Goal: Information Seeking & Learning: Learn about a topic

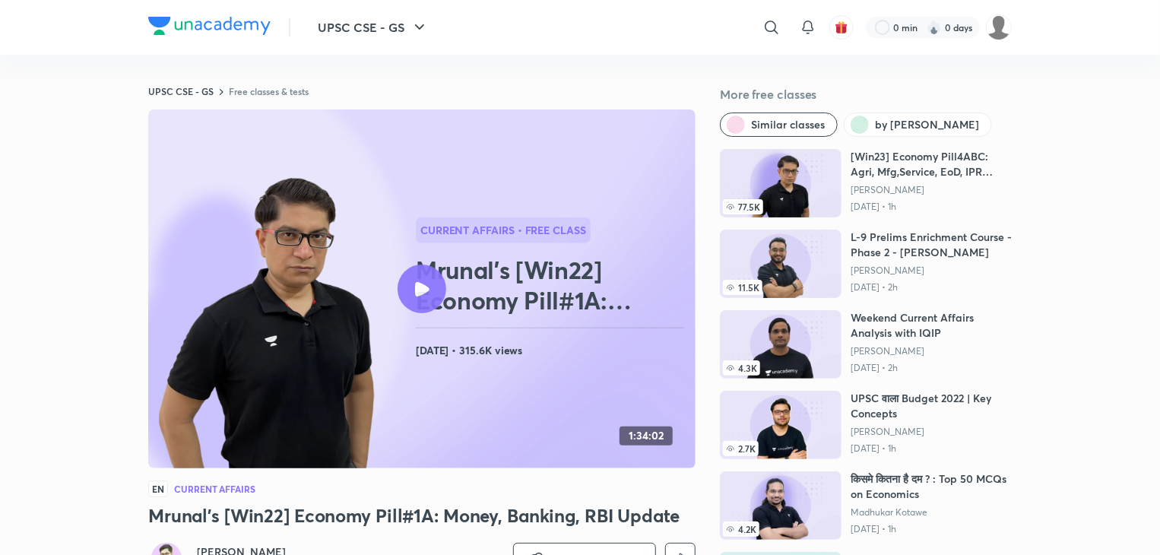
click at [423, 283] on icon at bounding box center [422, 289] width 14 height 14
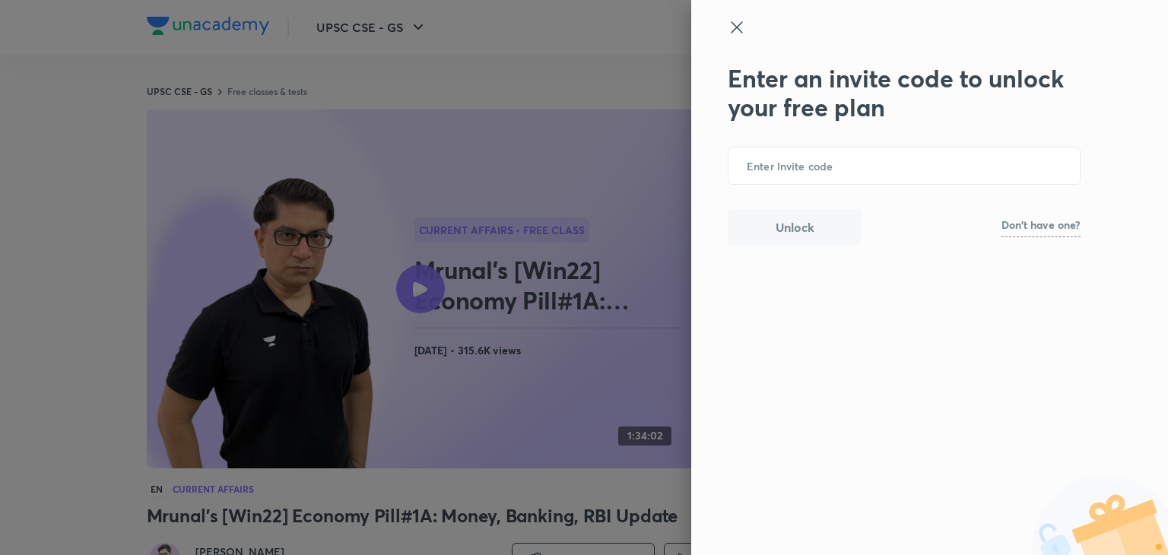
click at [748, 12] on div "Enter an invite code to unlock your free plan ​ Unlock Don't have one?" at bounding box center [929, 277] width 477 height 555
click at [739, 22] on icon at bounding box center [737, 27] width 18 height 18
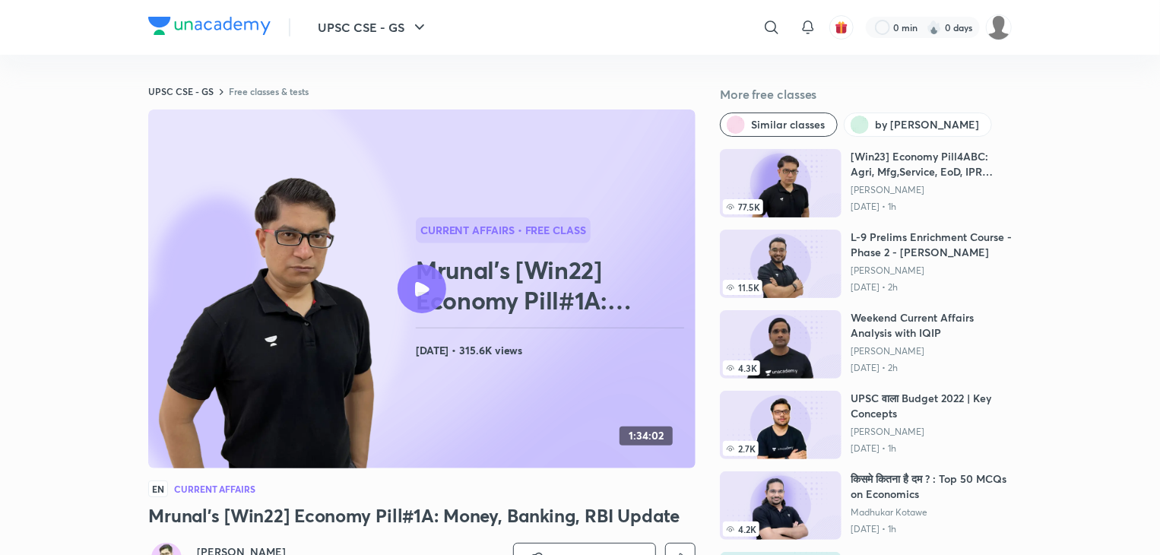
click at [426, 283] on icon at bounding box center [422, 289] width 14 height 14
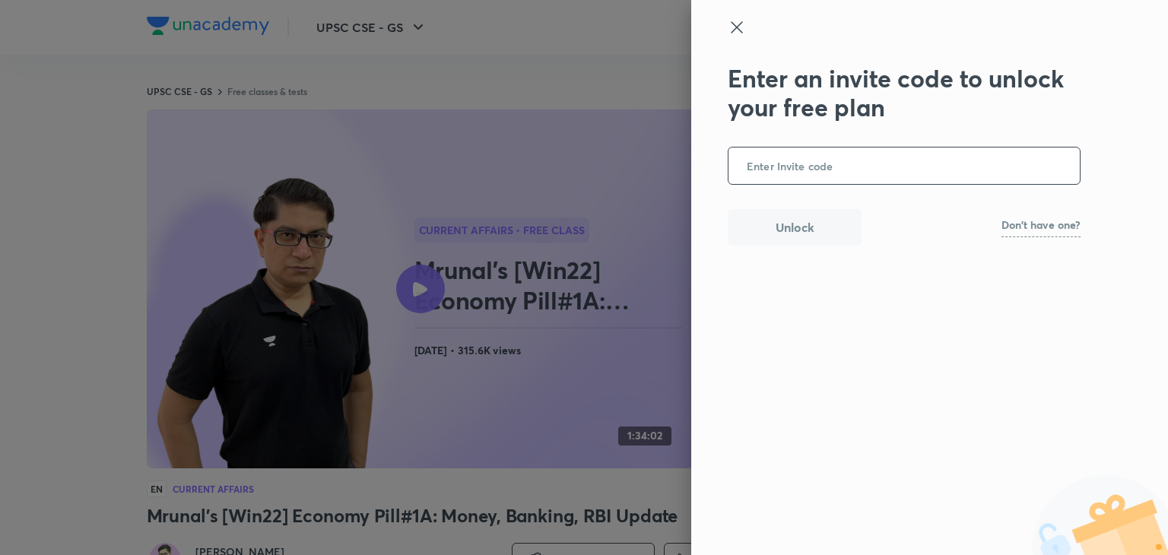
click at [1029, 227] on p "Don't have one?" at bounding box center [1040, 225] width 79 height 11
click at [835, 156] on input "text" at bounding box center [903, 166] width 351 height 37
type input "UNACADEMY"
click at [792, 226] on button "Unlock" at bounding box center [795, 226] width 134 height 36
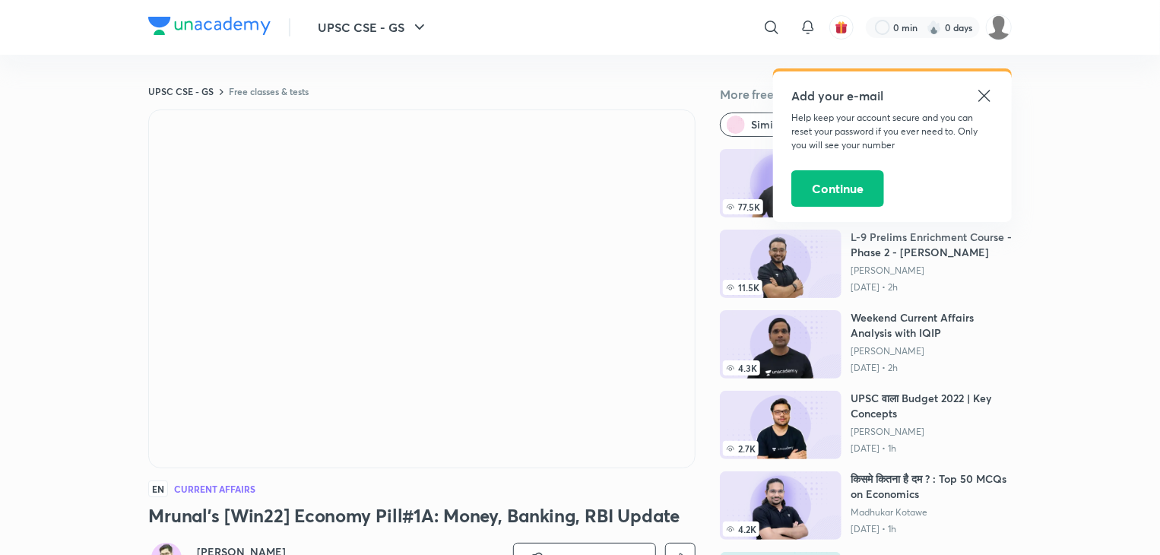
click at [982, 91] on icon at bounding box center [985, 96] width 18 height 18
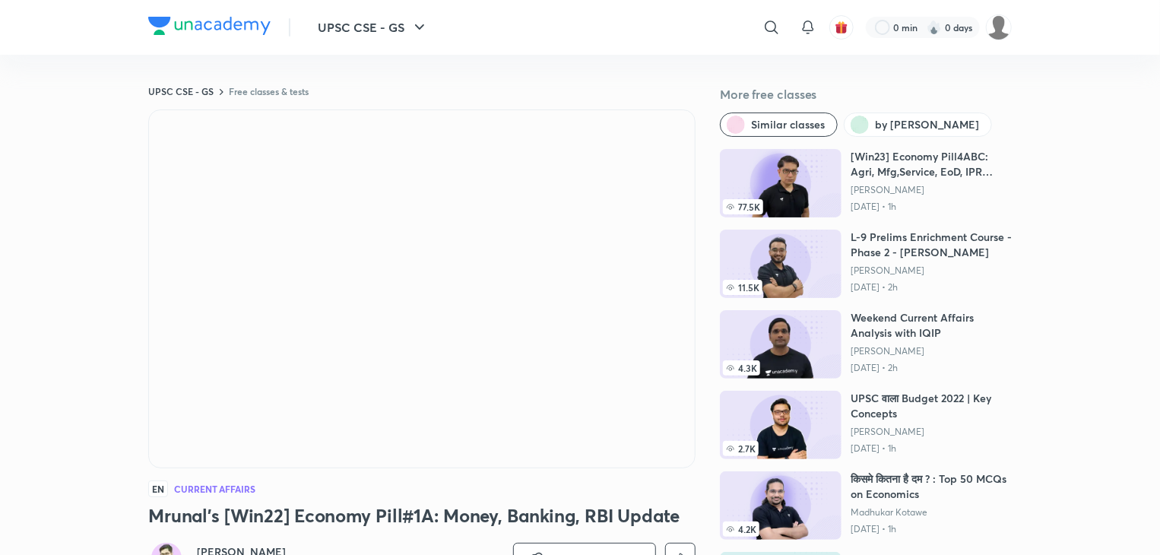
click at [823, 192] on img at bounding box center [781, 183] width 122 height 68
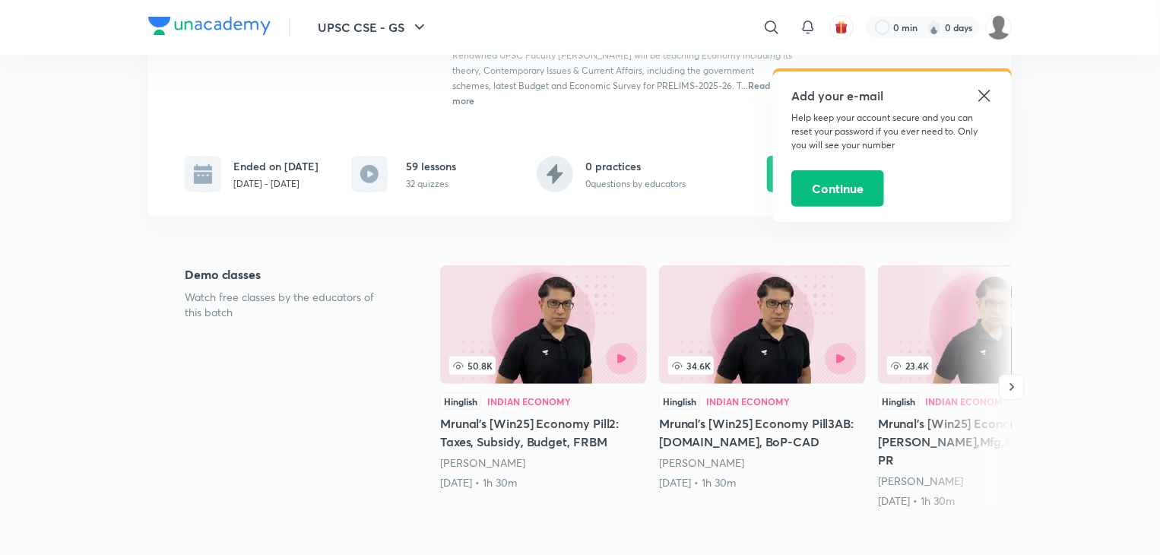
scroll to position [274, 0]
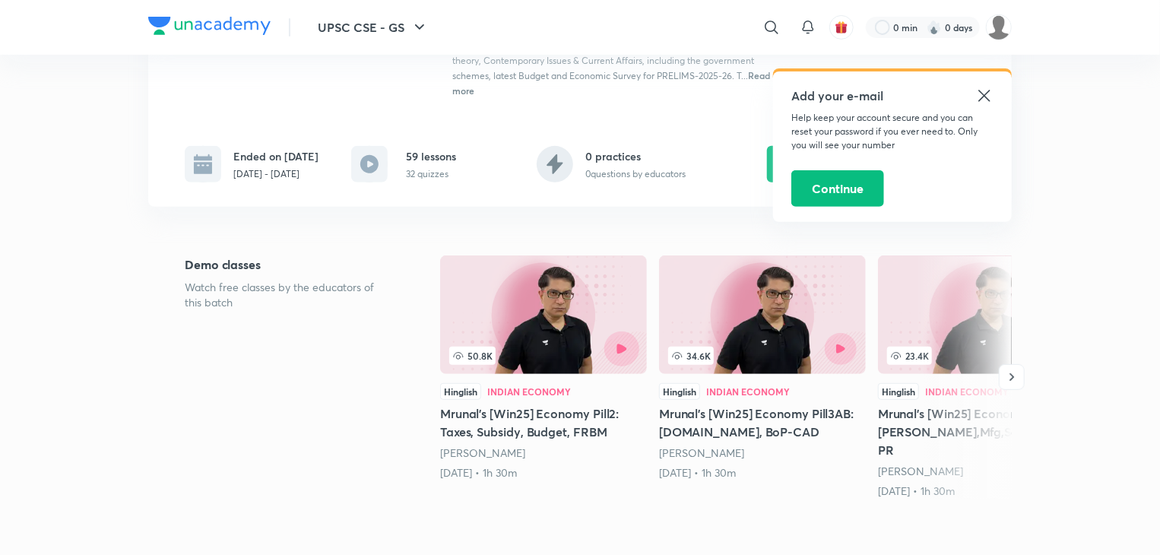
click at [611, 358] on button "button" at bounding box center [621, 349] width 35 height 35
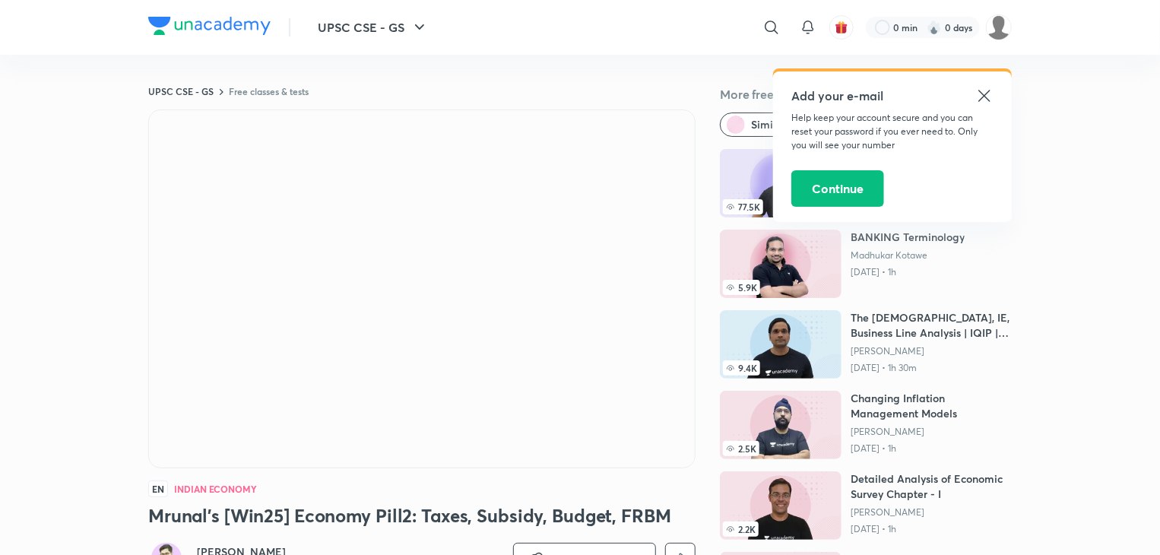
click at [982, 95] on icon at bounding box center [985, 96] width 18 height 18
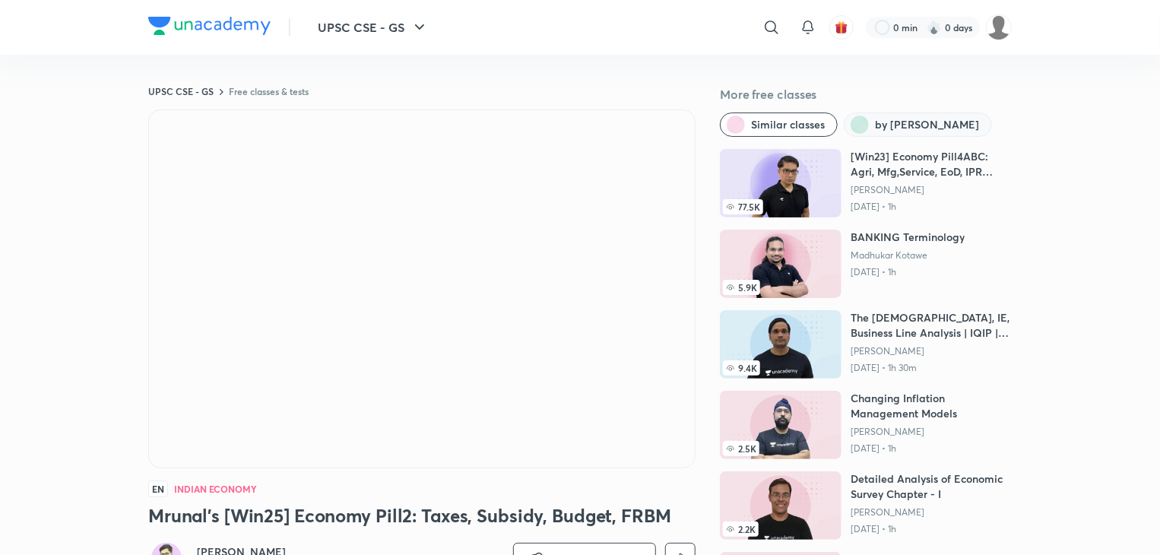
click at [919, 123] on span "by [PERSON_NAME]" at bounding box center [927, 124] width 104 height 15
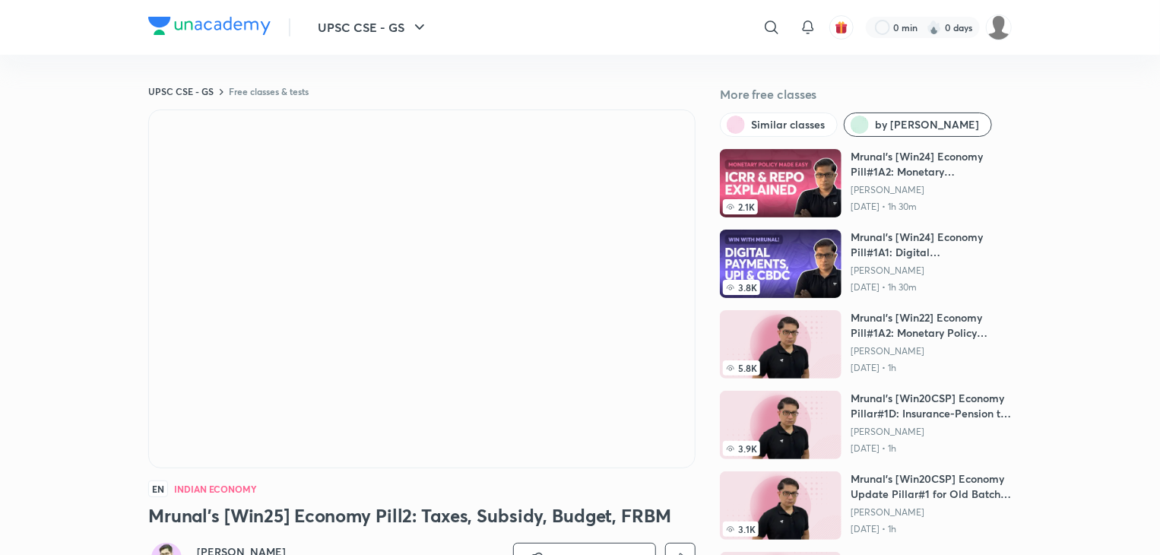
click at [548, 500] on div "EN Indian Economy Mrunal’s [Win25] Economy Pill2: Taxes, Subsidy, Budget, FRBM …" at bounding box center [421, 388] width 547 height 559
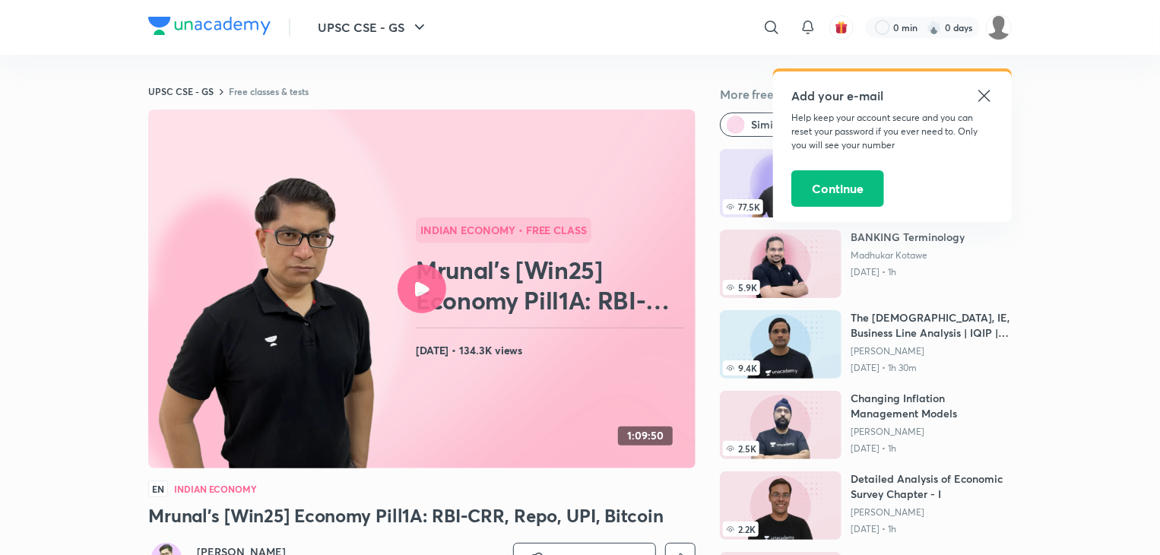
click at [985, 94] on icon at bounding box center [985, 96] width 18 height 18
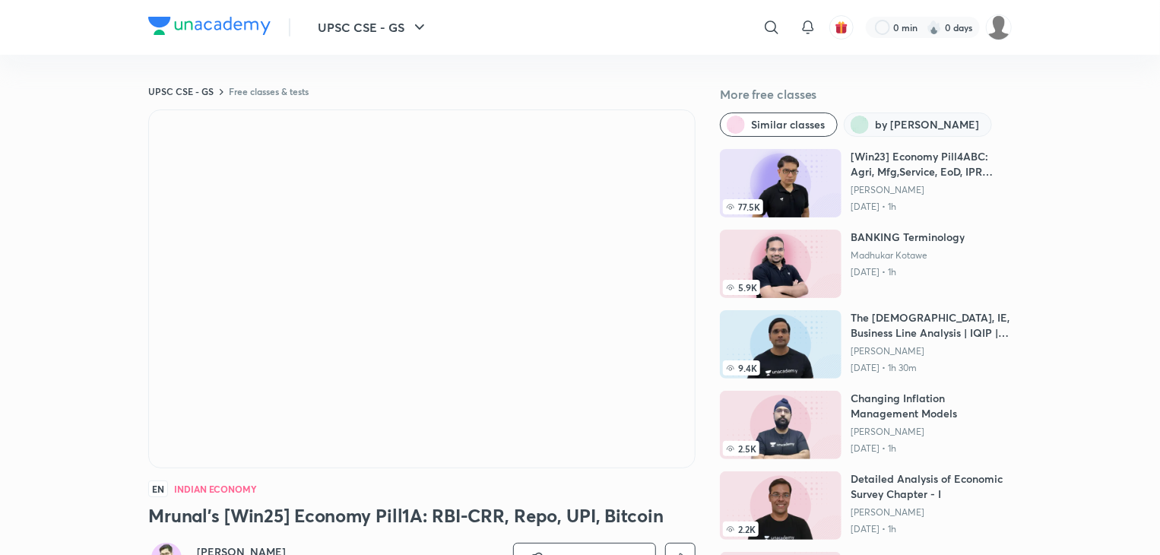
click at [912, 120] on span "by [PERSON_NAME]" at bounding box center [927, 124] width 104 height 15
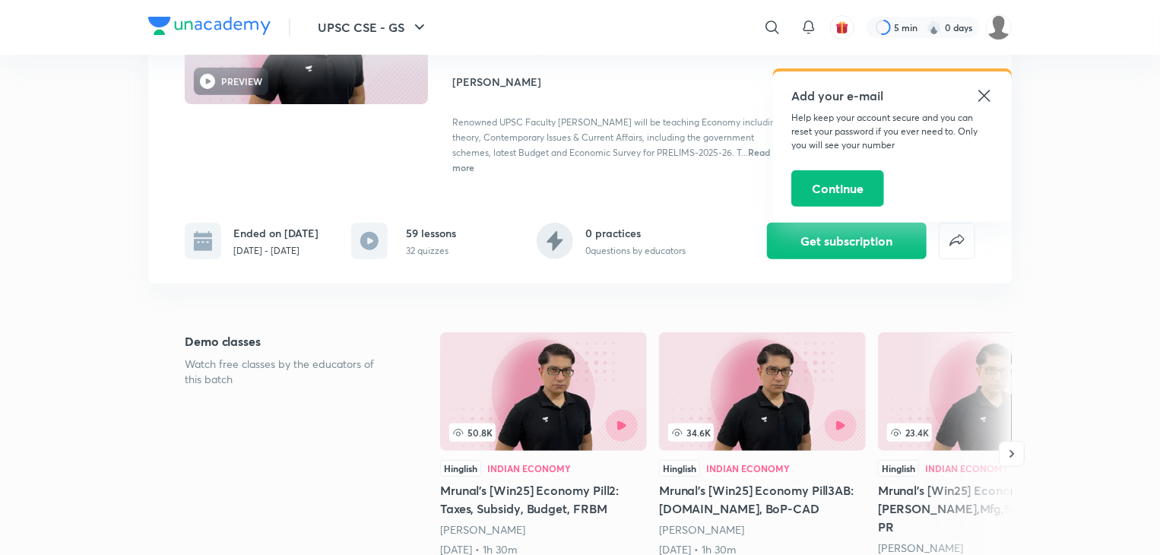
scroll to position [213, 0]
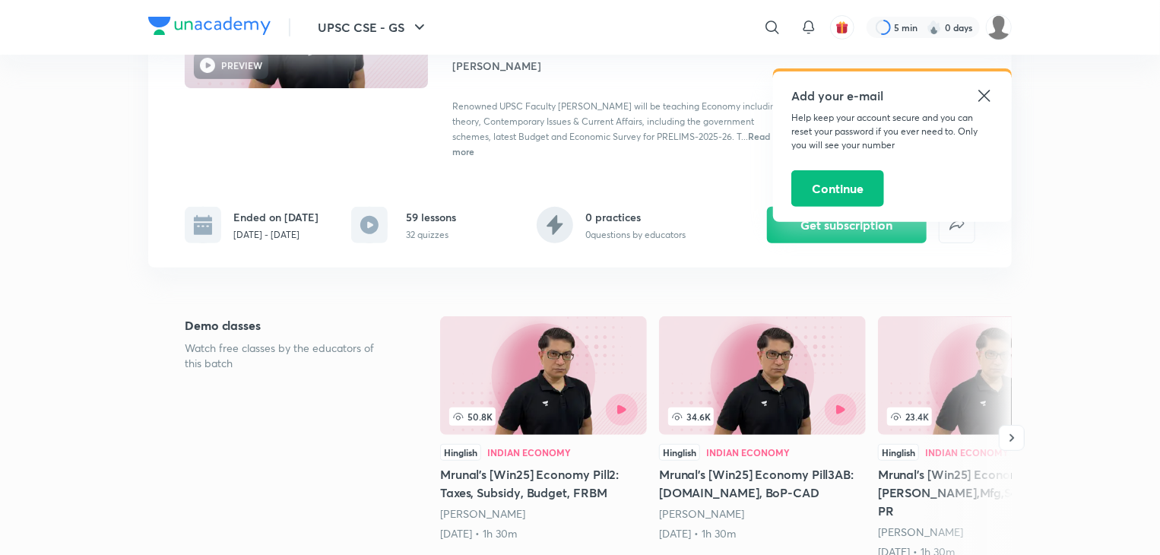
click at [981, 90] on icon at bounding box center [985, 96] width 18 height 18
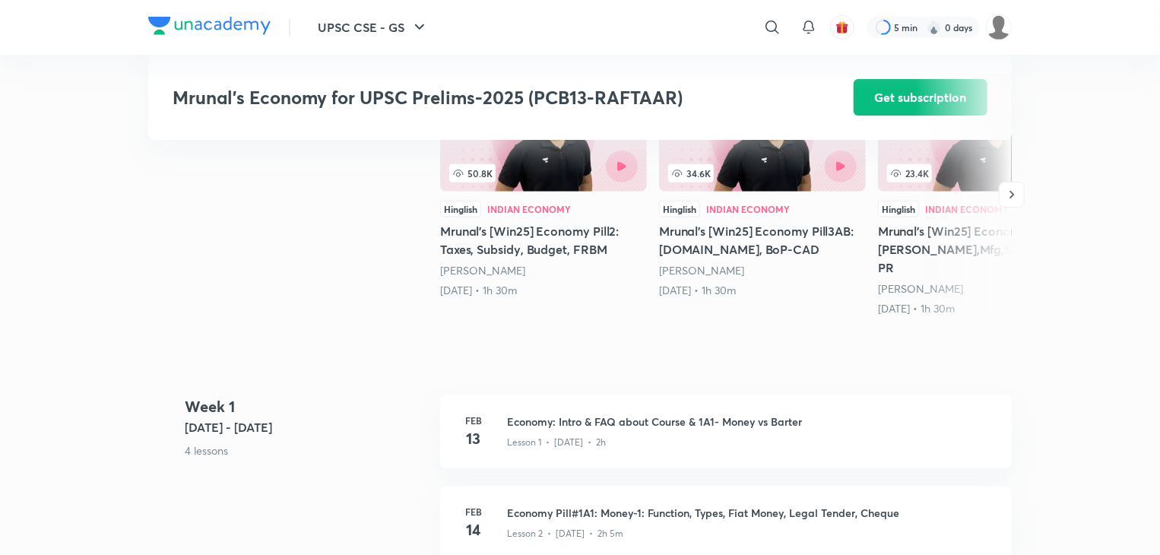
scroll to position [578, 0]
